Goal: Information Seeking & Learning: Learn about a topic

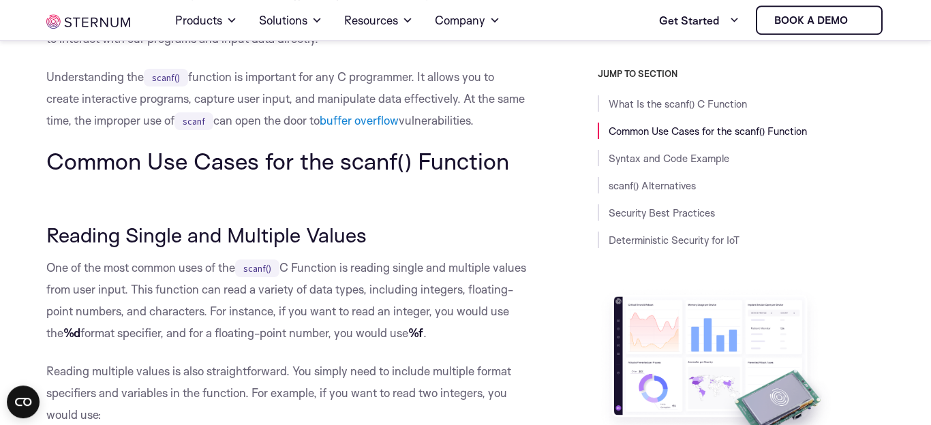
scroll to position [1160, 0]
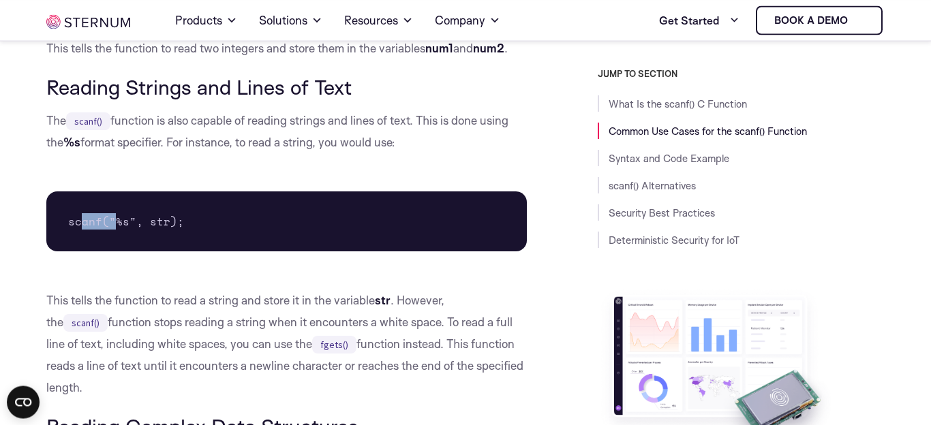
drag, startPoint x: 79, startPoint y: 228, endPoint x: 117, endPoint y: 221, distance: 38.9
click at [117, 221] on pre "scanf("%s", str);" at bounding box center [286, 222] width 481 height 60
click at [151, 227] on pre "scanf("%s", str);" at bounding box center [286, 222] width 481 height 60
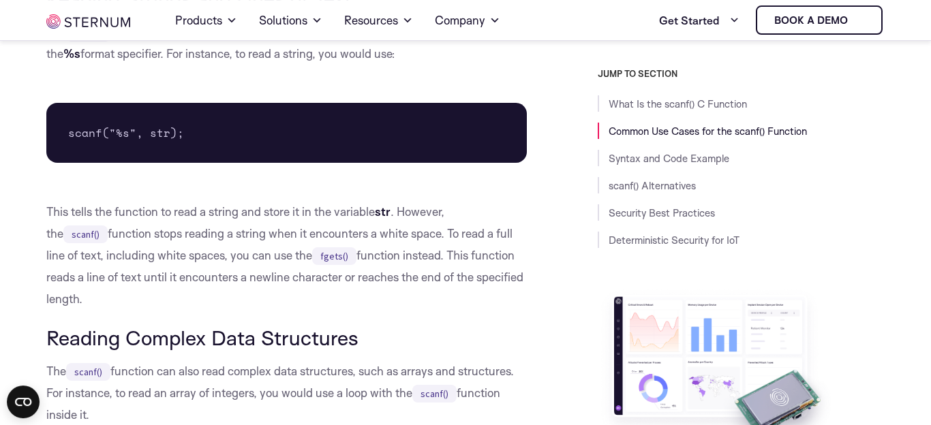
scroll to position [1278, 0]
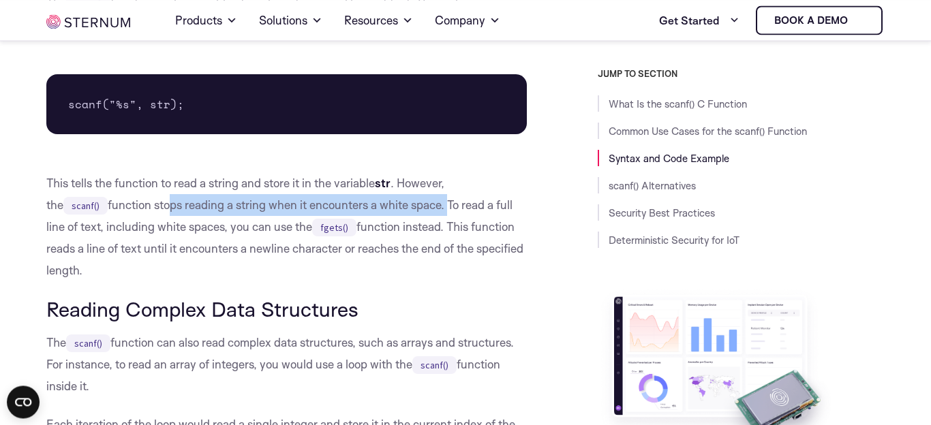
drag, startPoint x: 104, startPoint y: 205, endPoint x: 387, endPoint y: 207, distance: 282.9
click at [386, 208] on p "This tells the function to read a string and store it in the variable str . How…" at bounding box center [286, 226] width 481 height 109
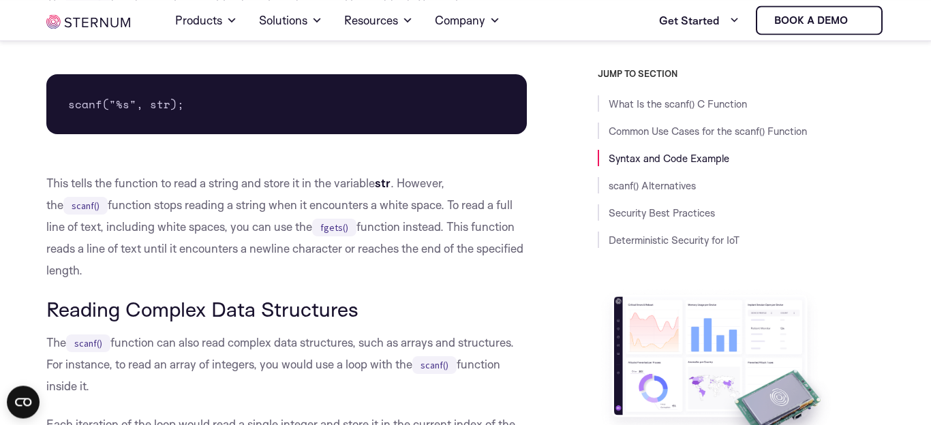
click at [387, 207] on p "This tells the function to read a string and store it in the variable str . How…" at bounding box center [286, 226] width 481 height 109
click at [510, 210] on p "This tells the function to read a string and store it in the variable str . How…" at bounding box center [286, 226] width 481 height 109
click at [119, 230] on p "This tells the function to read a string and store it in the variable str . How…" at bounding box center [286, 226] width 481 height 109
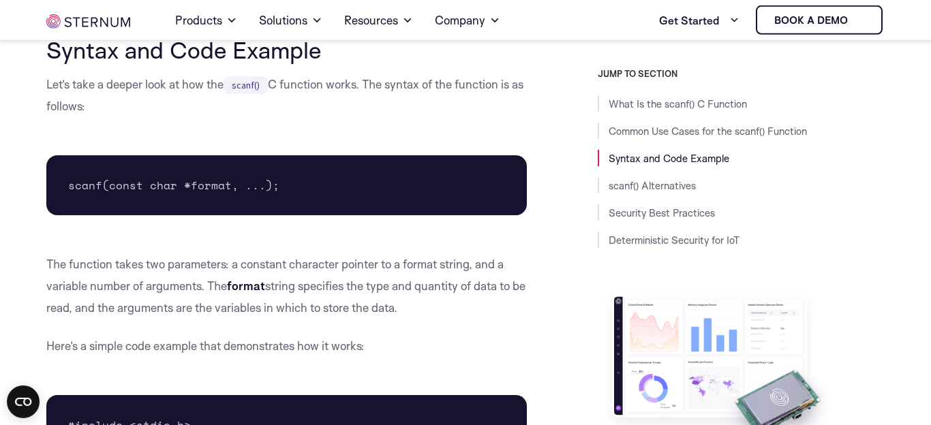
scroll to position [1787, 0]
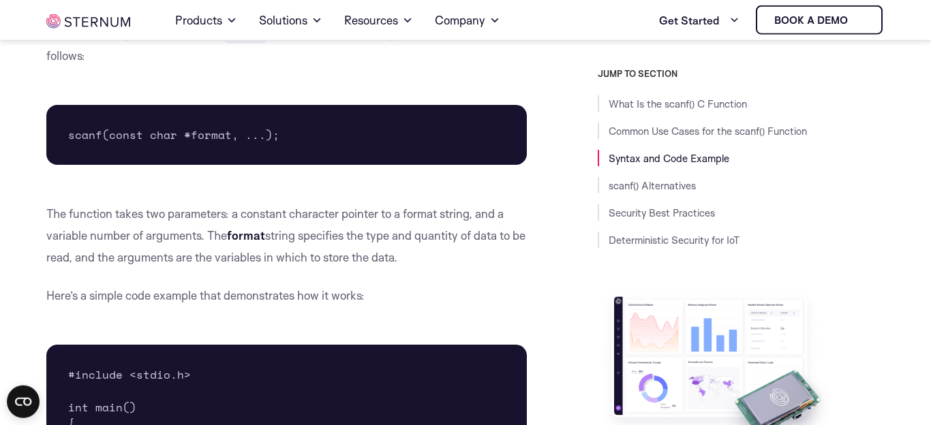
drag, startPoint x: 230, startPoint y: 216, endPoint x: 369, endPoint y: 212, distance: 139.1
click at [369, 212] on p "The function takes two parameters: a constant character pointer to a format str…" at bounding box center [286, 235] width 481 height 65
click at [384, 211] on p "The function takes two parameters: a constant character pointer to a format str…" at bounding box center [286, 235] width 481 height 65
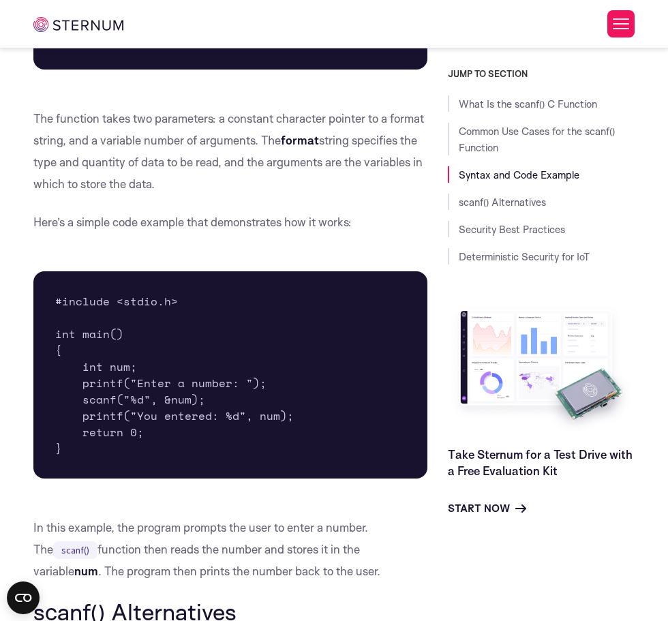
scroll to position [2126, 0]
